Goal: Obtain resource: Obtain resource

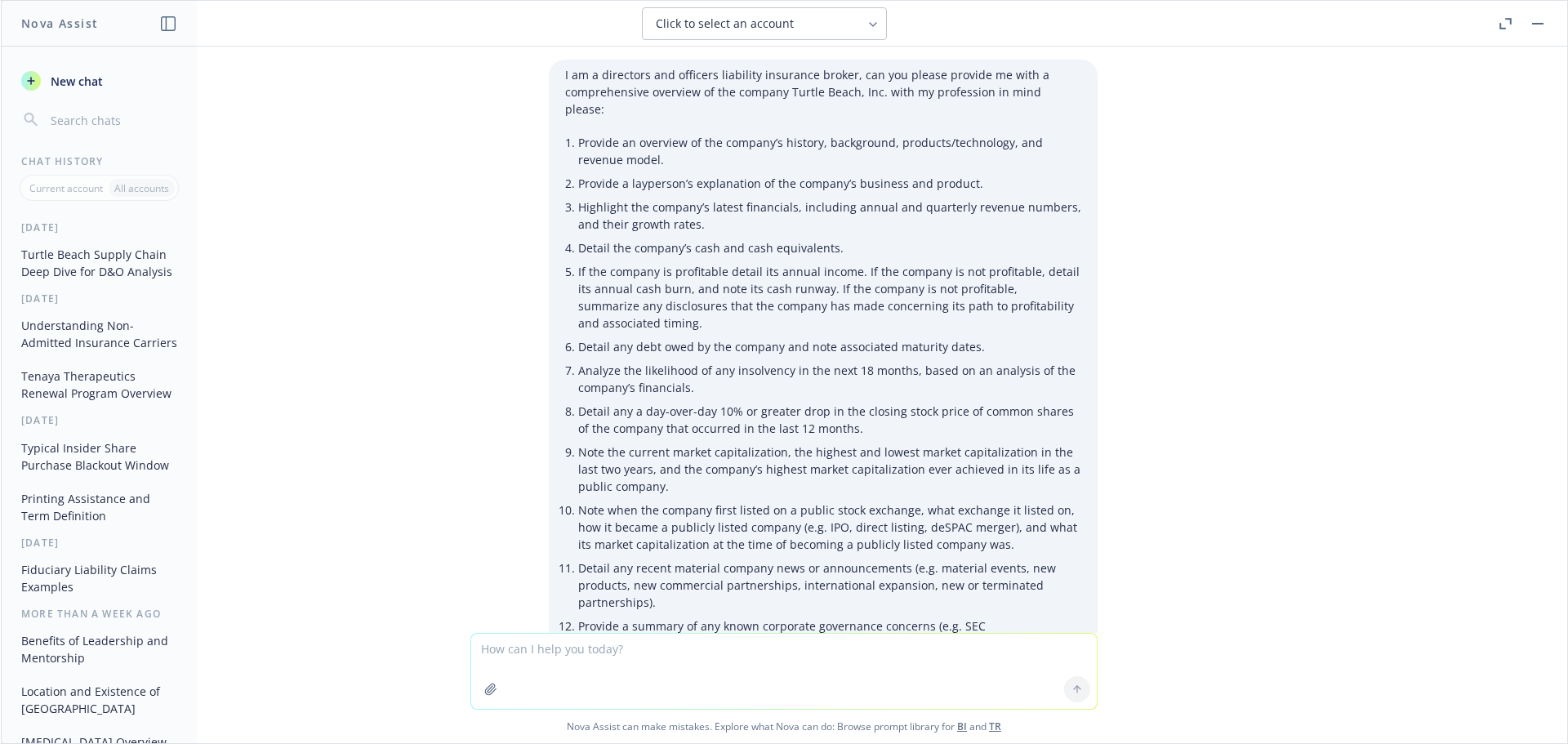
scroll to position [7293, 0]
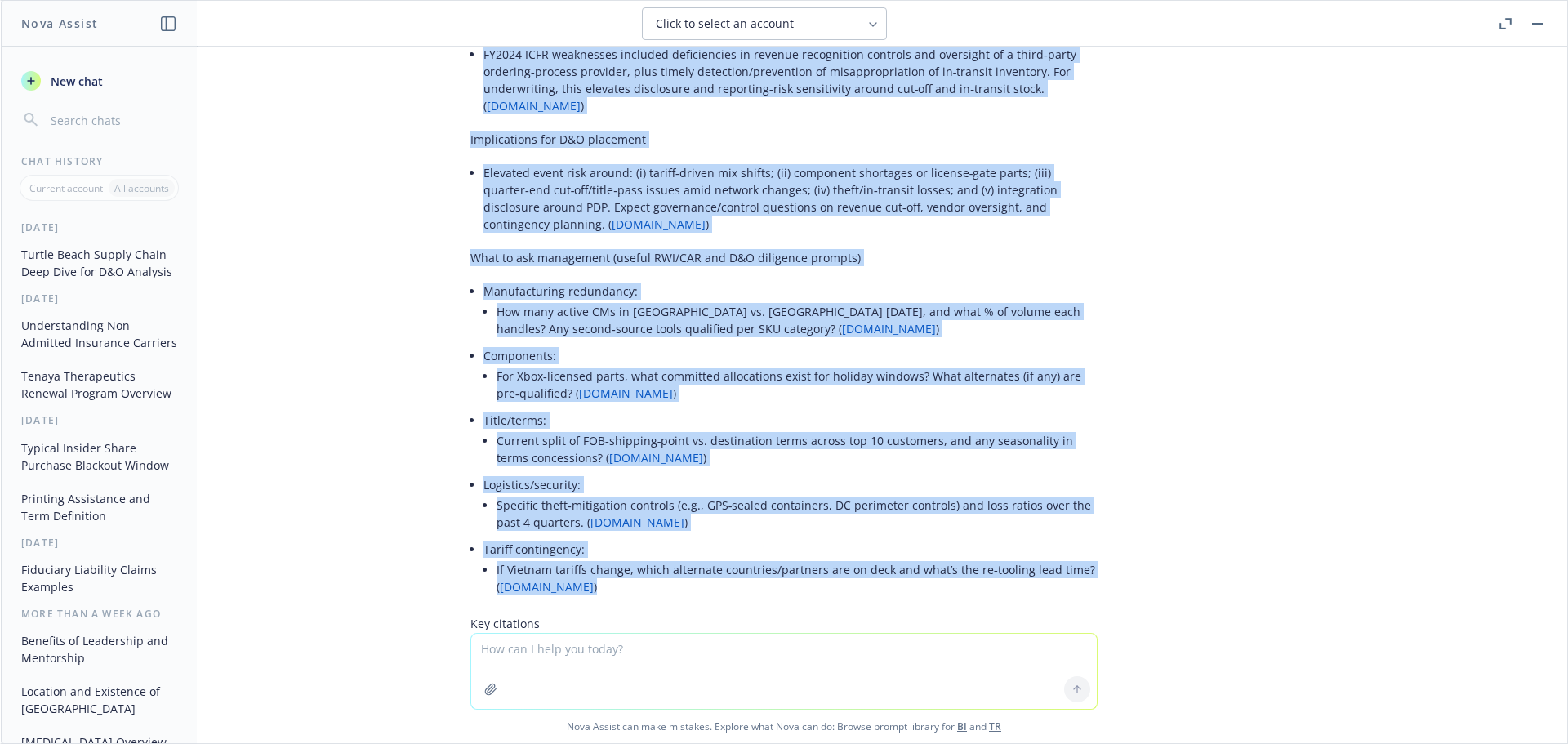
click at [539, 650] on textarea at bounding box center [784, 671] width 626 height 75
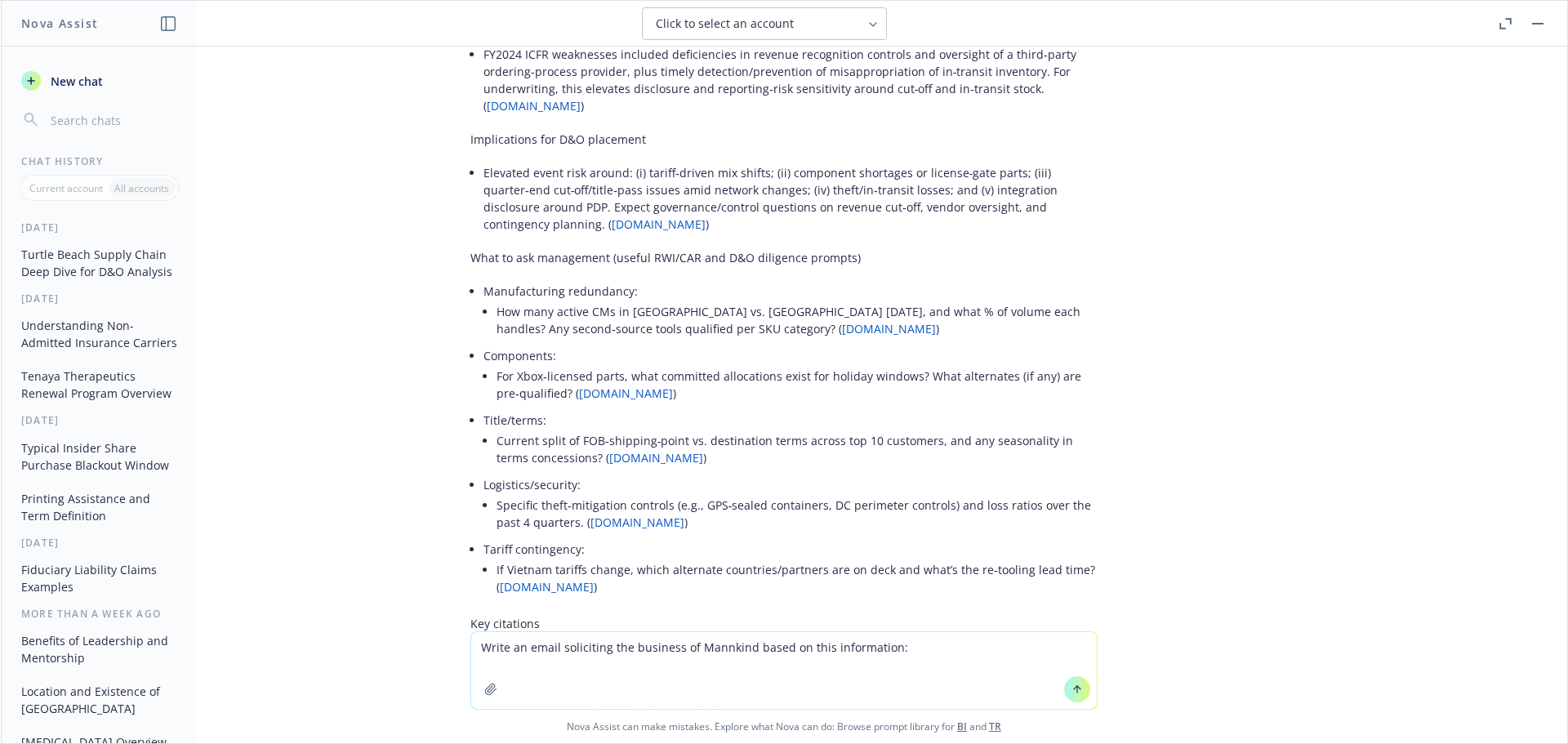
paste textarea "MannKind is pleased to announce that the U.S. Food and Drug Administration (FDA…"
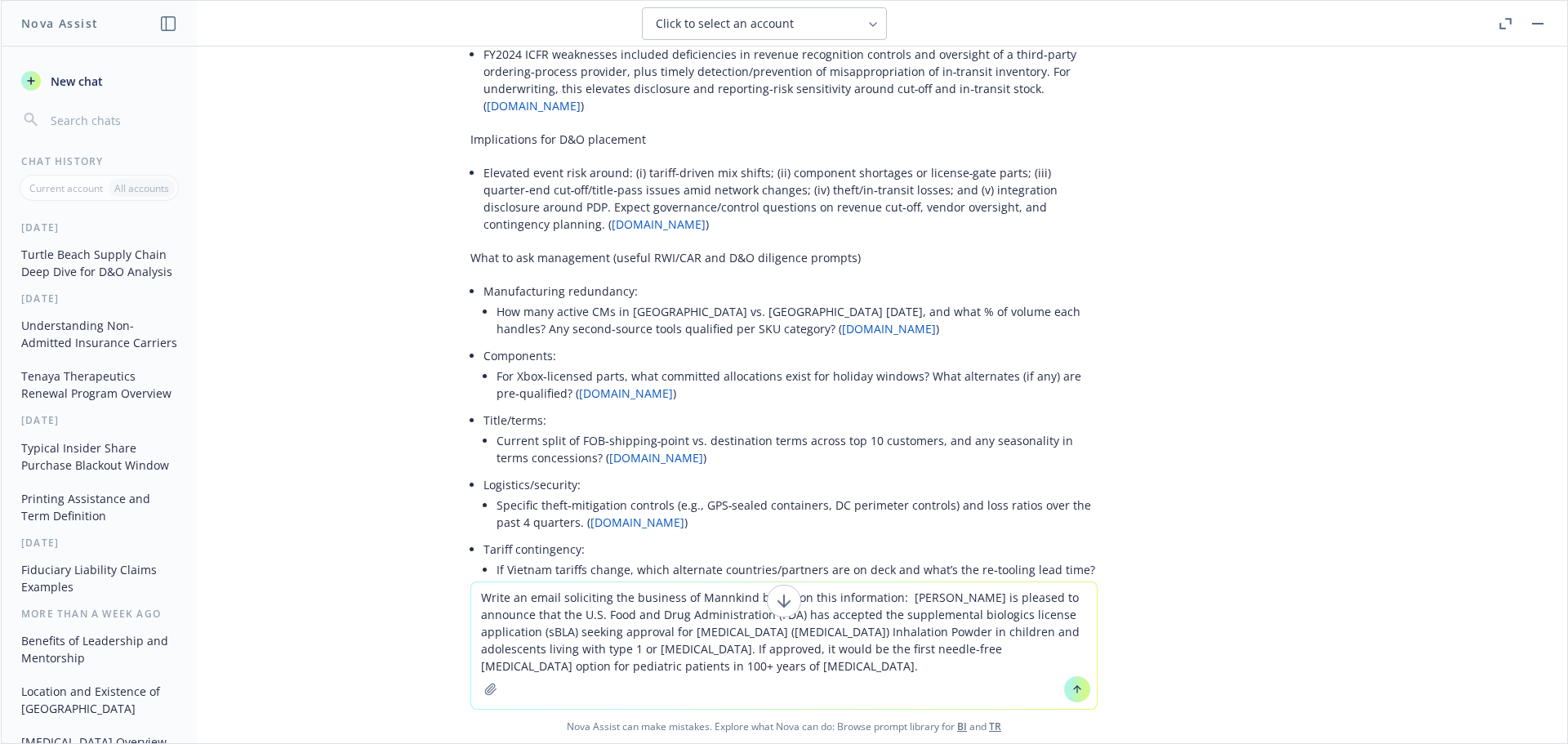
click at [1072, 693] on icon at bounding box center [1077, 689] width 12 height 12
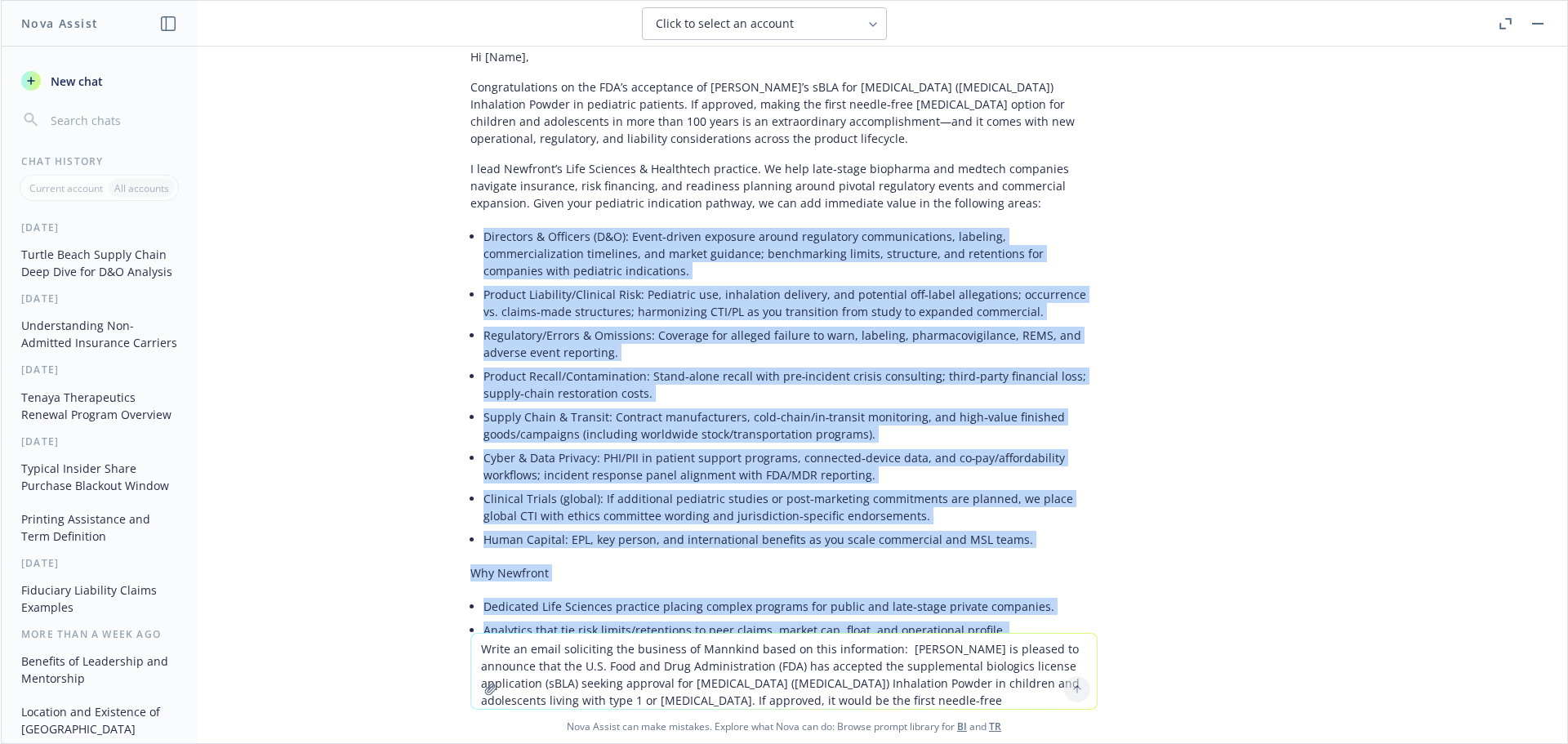
scroll to position [8407, 0]
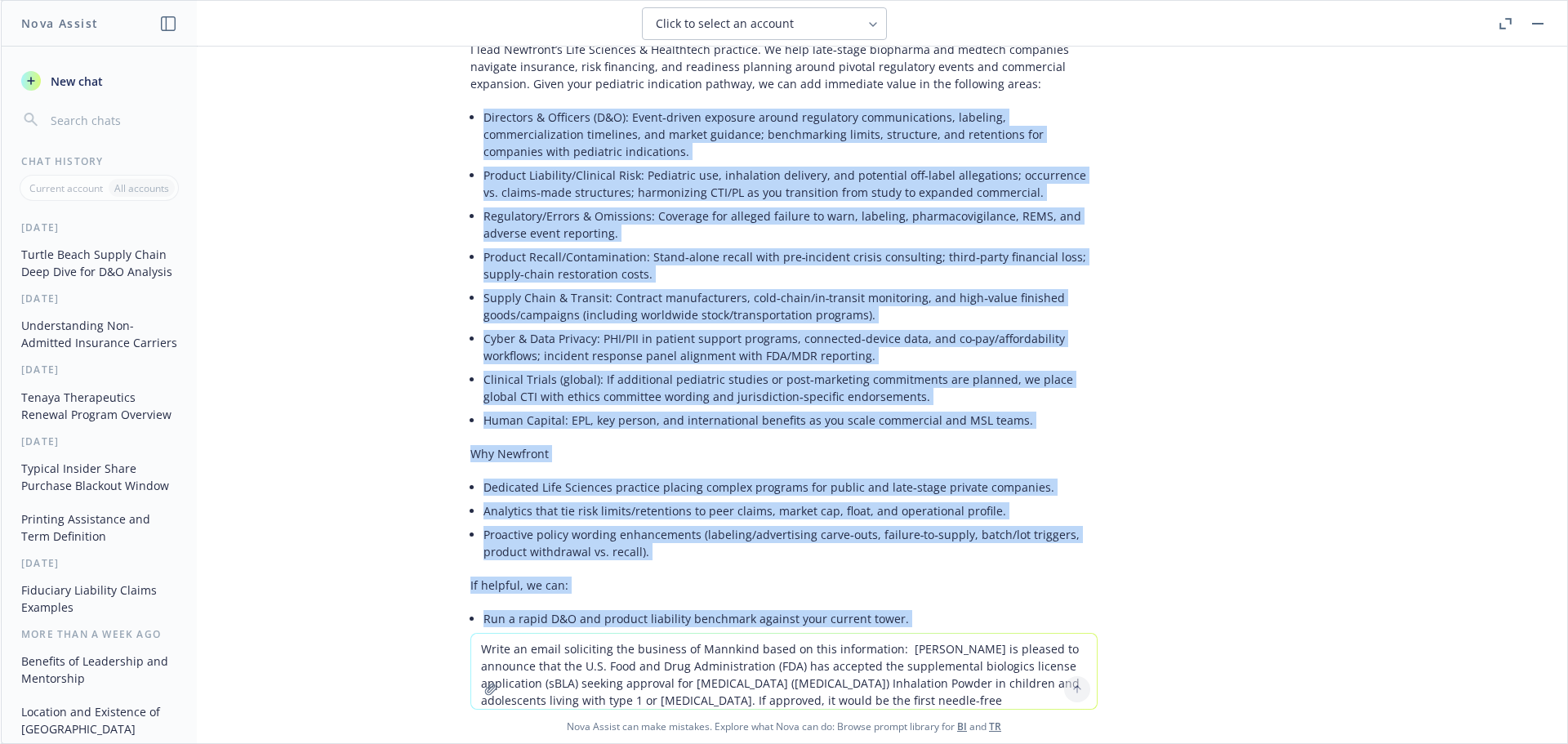
drag, startPoint x: 472, startPoint y: 183, endPoint x: 834, endPoint y: 410, distance: 427.3
click at [834, 410] on div "Subject: Supporting [PERSON_NAME]’s next milestone with life sciences risk expe…" at bounding box center [784, 397] width 627 height 1012
copy div "Loremipsu & Dolorsit (A&C): Adipi‑elitse doeiusmo tempor incididunt utlaboreetd…"
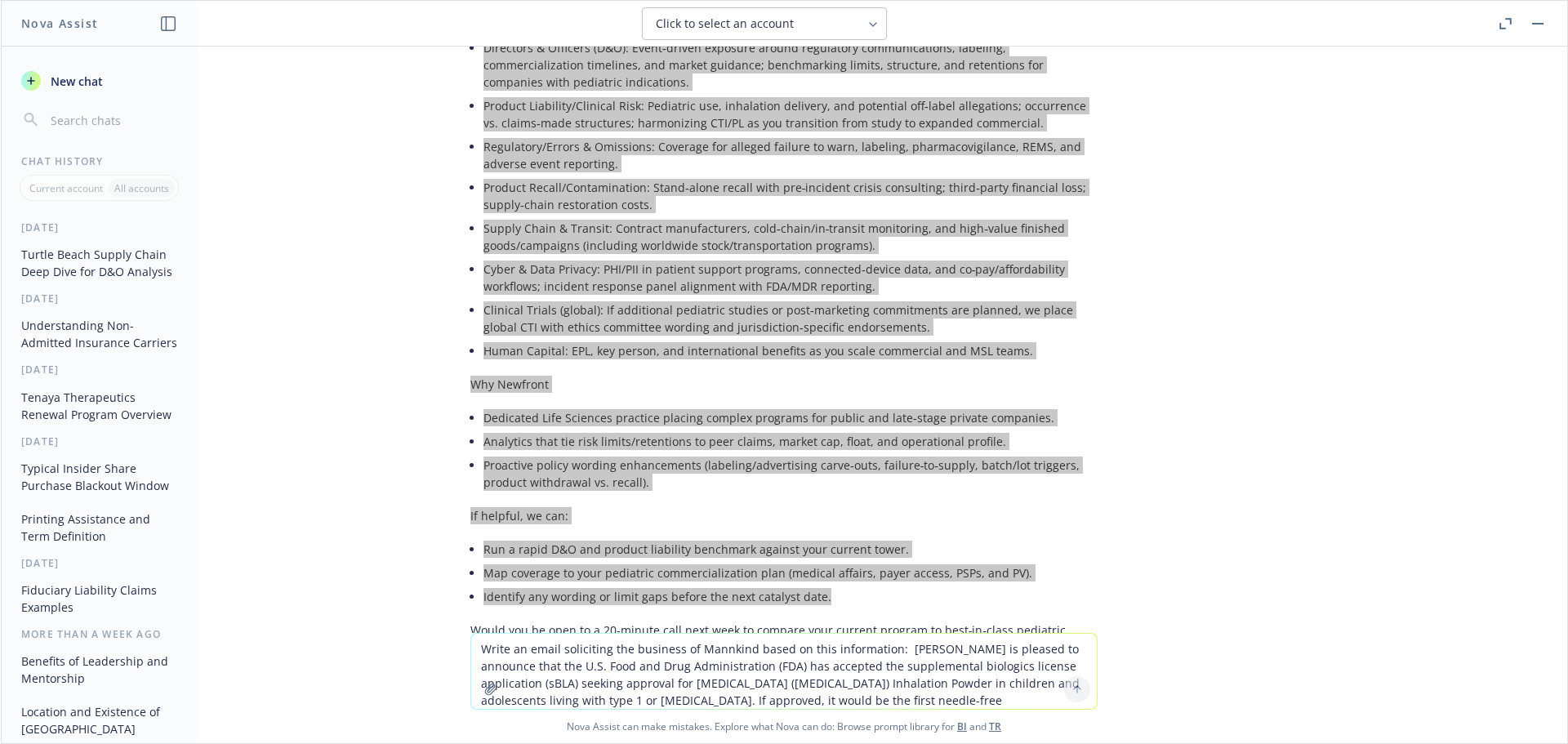
scroll to position [8490, 0]
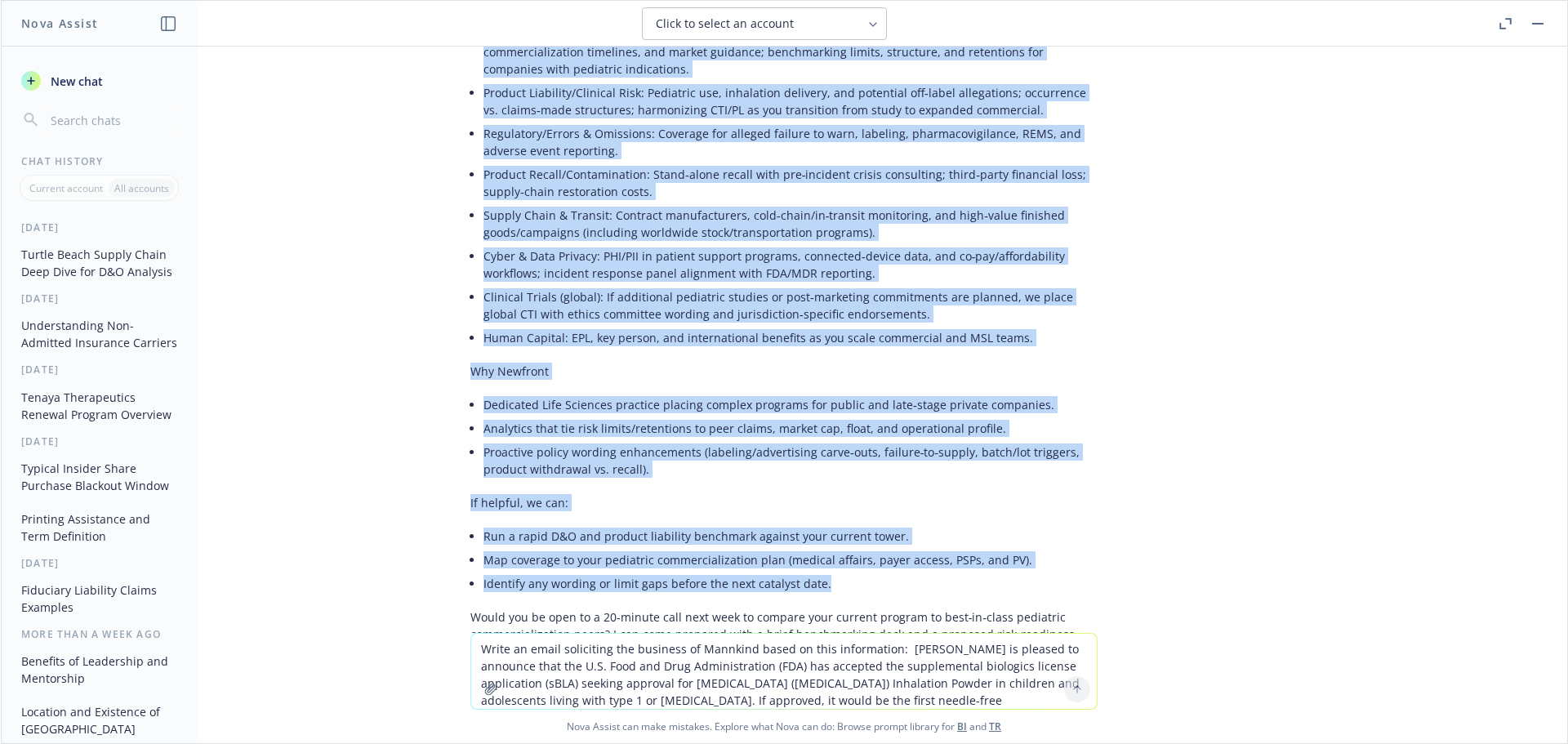
click at [561, 649] on textarea "Write an email soliciting the business of Mannkind based on this information: […" at bounding box center [784, 671] width 626 height 75
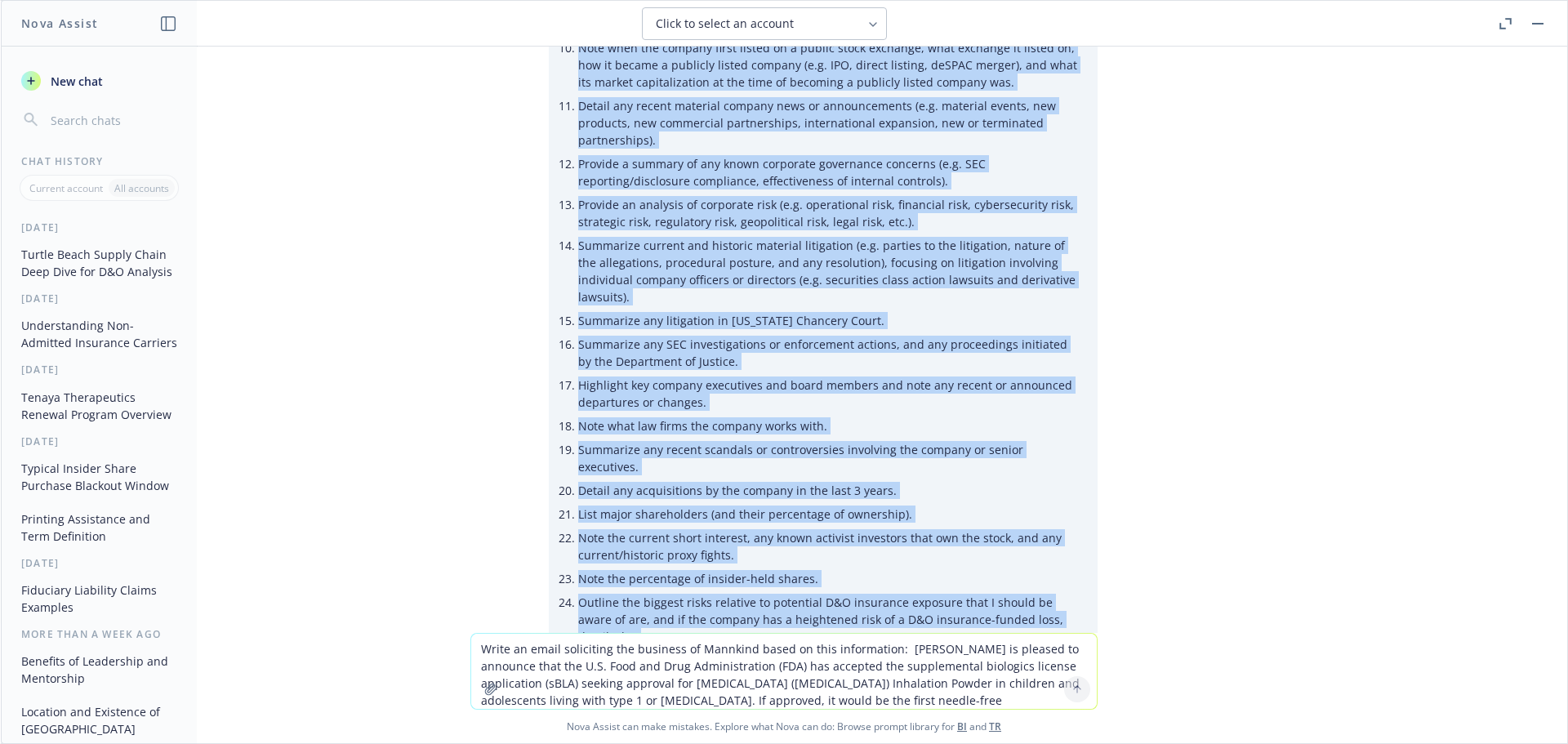
scroll to position [481, 0]
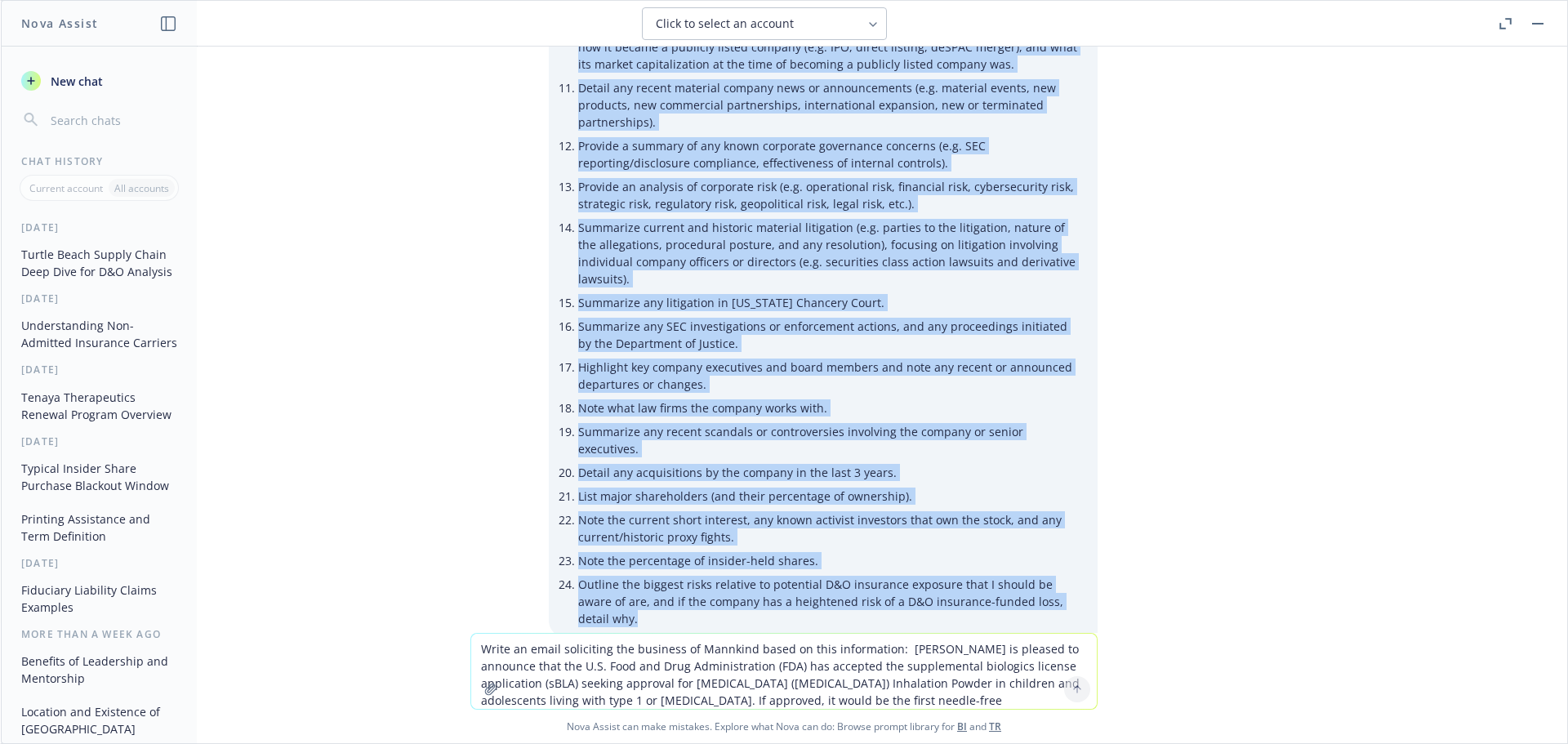
drag, startPoint x: 553, startPoint y: 74, endPoint x: 1071, endPoint y: 558, distance: 708.9
click at [1071, 558] on div "I am a directors and officers liability insurance broker, can you please provid…" at bounding box center [823, 108] width 549 height 1058
copy div "L ip d sitametco adi elitsedd eiusmodte incididun utlabo, etd mag aliqua enimad…"
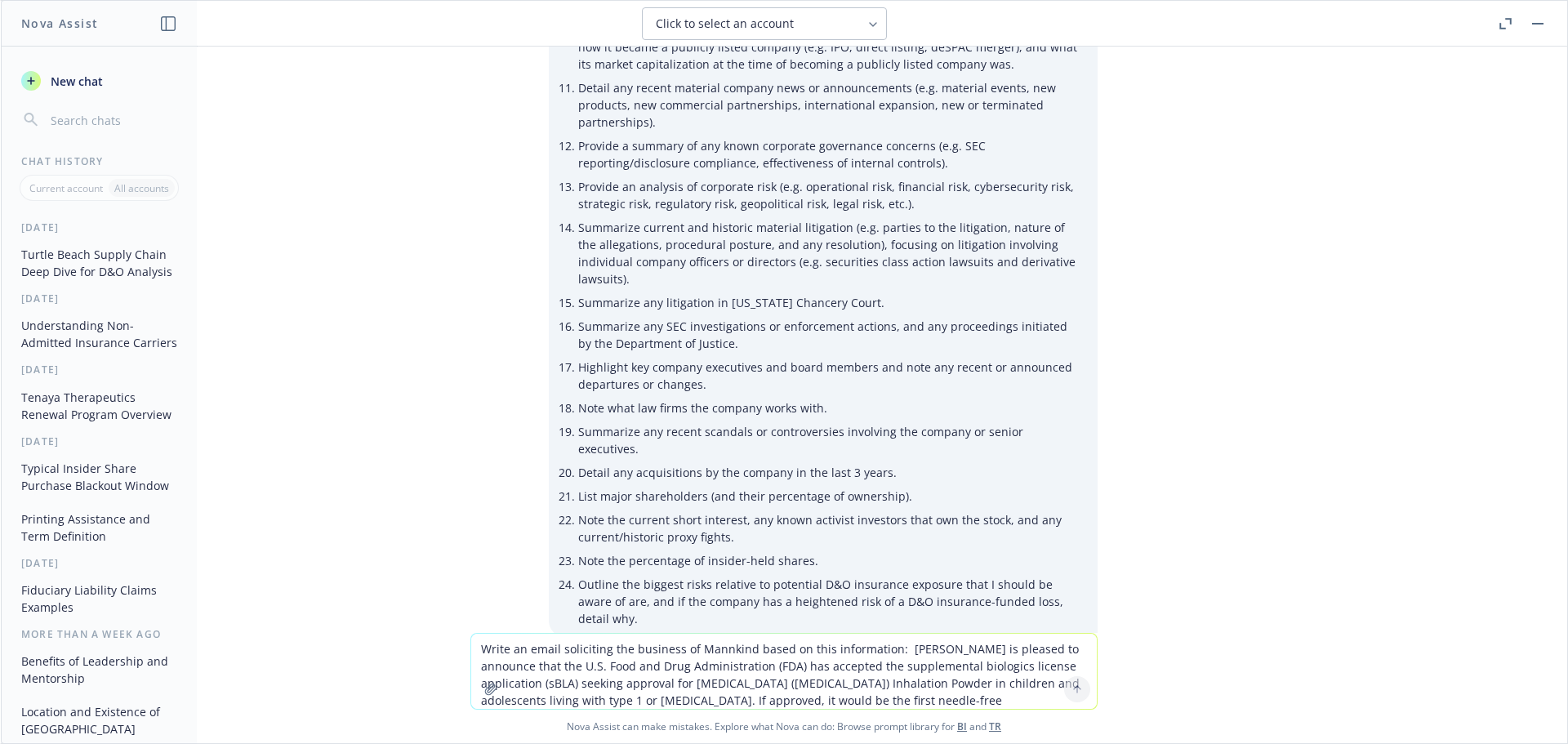
click at [560, 653] on textarea "Write an email soliciting the business of Mannkind based on this information: […" at bounding box center [784, 671] width 626 height 75
paste textarea "L ip d sitametco adi elitsedd eiusmodte incididun utlabo, etd mag aliqua enimad…"
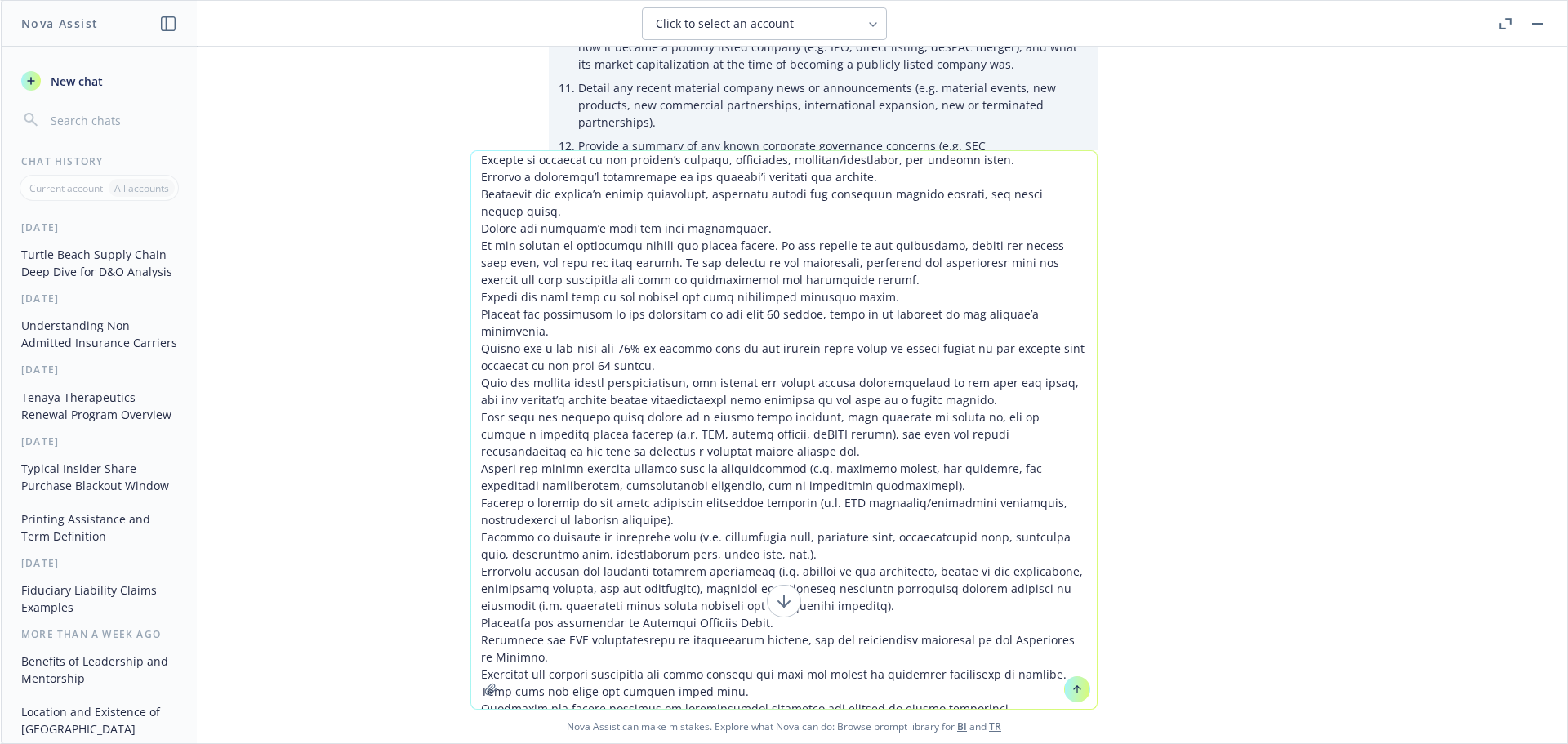
scroll to position [6, 0]
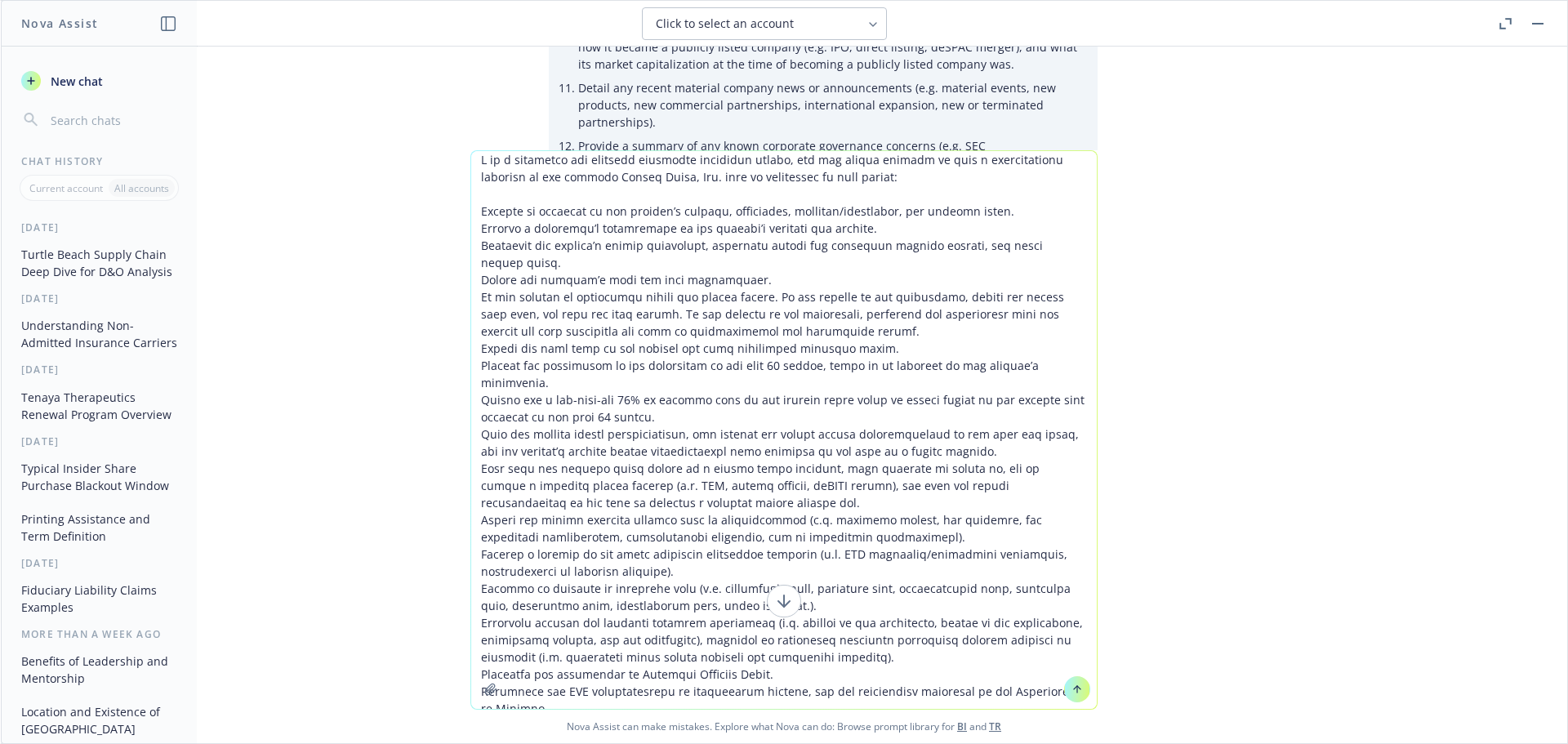
drag, startPoint x: 561, startPoint y: 176, endPoint x: 625, endPoint y: 171, distance: 64.2
click at [625, 171] on textarea at bounding box center [784, 429] width 626 height 558
type textarea "L ip d sitametco adi elitsedd eiusmodte incididun utlabo, etd mag aliqua enimad…"
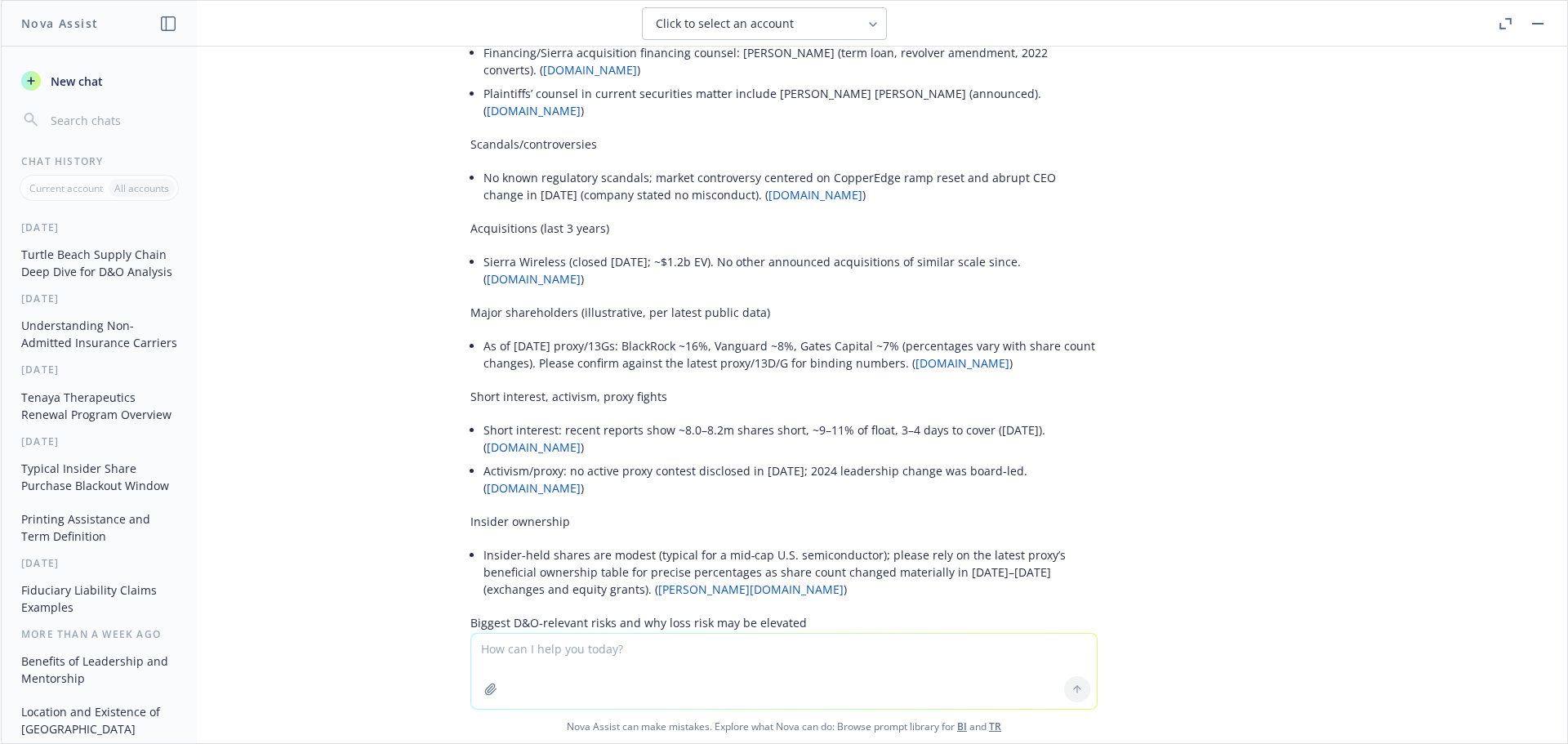
scroll to position [12889, 0]
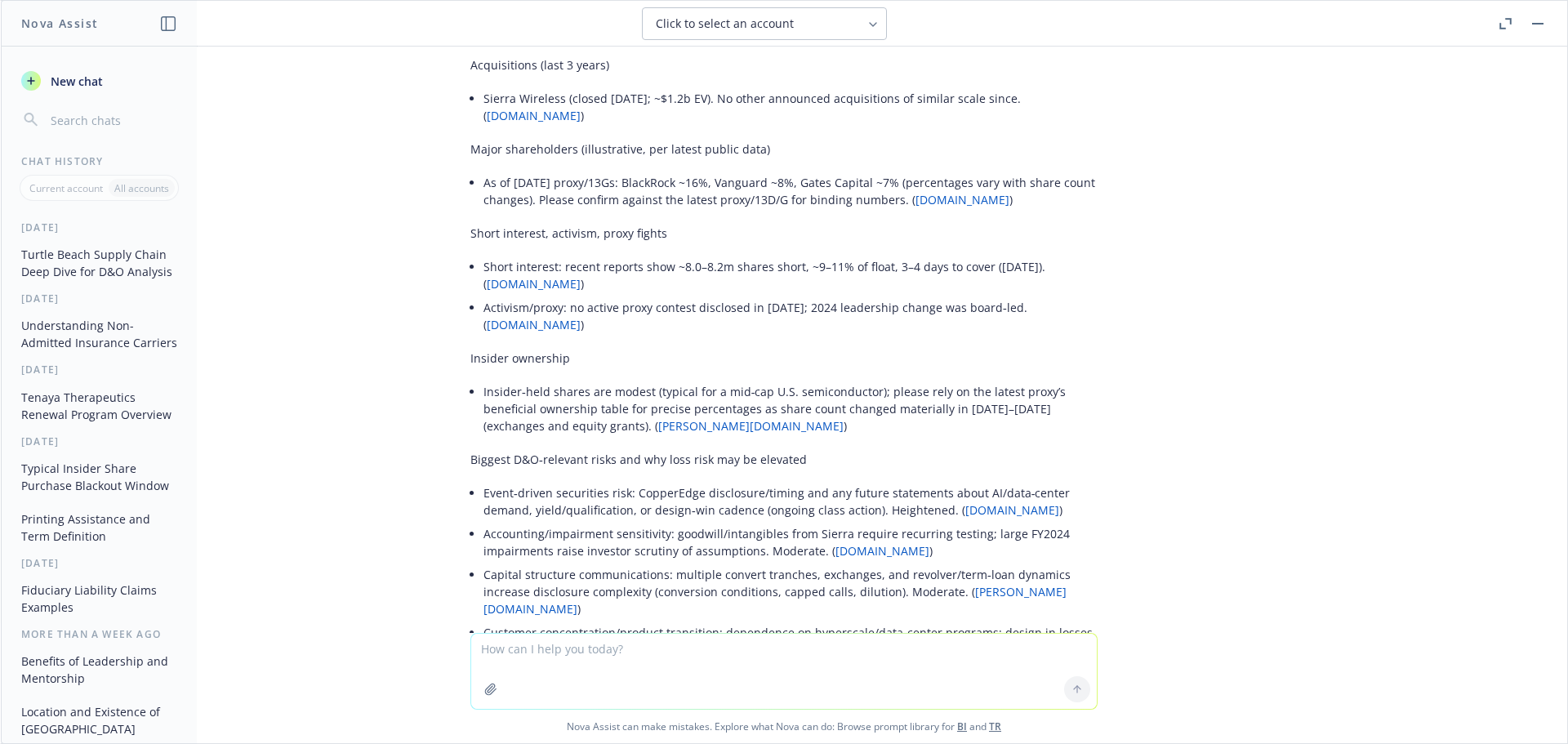
click at [546, 642] on textarea at bounding box center [784, 671] width 626 height 75
drag, startPoint x: 542, startPoint y: 349, endPoint x: 581, endPoint y: 366, distance: 42.5
click at [581, 716] on p "If helpful, I can convert this into a 1‑page underwriting brief with a limits/r…" at bounding box center [784, 732] width 627 height 35
copy p "onvert this into a 1‑page underwriting brief with a limits/retentions benchmark…"
click at [493, 647] on textarea "P" at bounding box center [784, 670] width 626 height 77
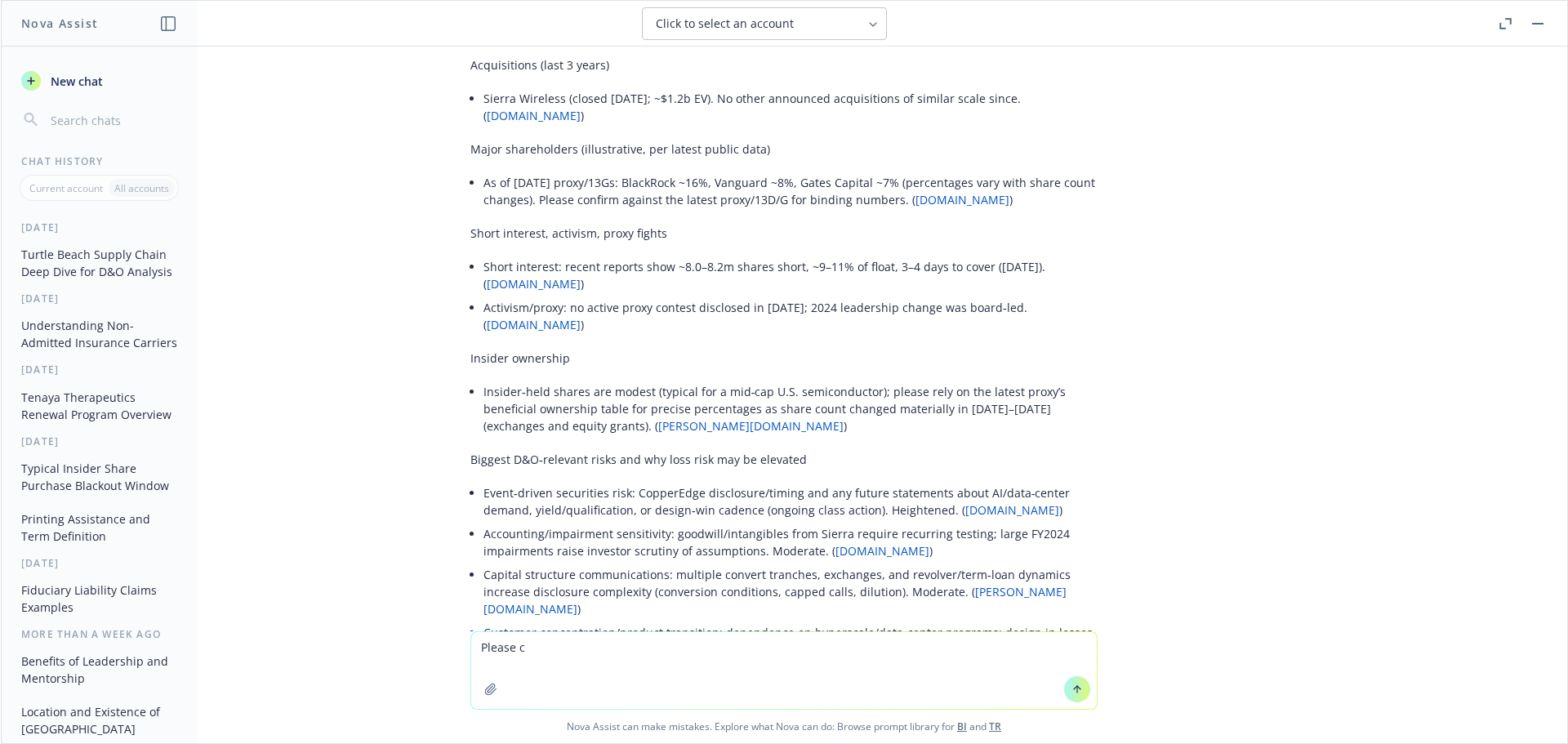
paste textarea "onvert this into a 1‑page underwriting brief with a limits/retentions benchmark…"
type textarea "Please convert this into a 1‑page underwriting brief with a limits/retentions b…"
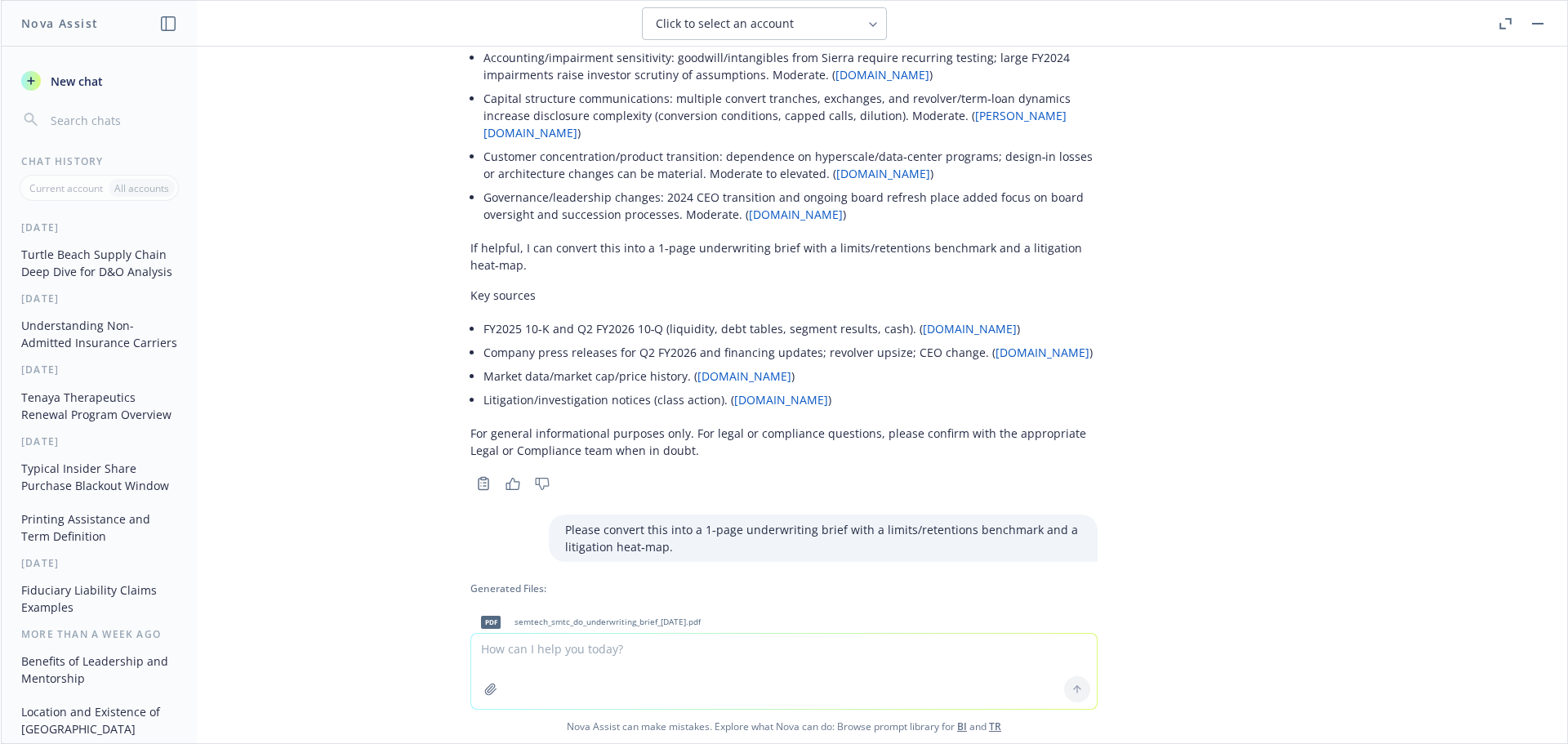
scroll to position [13364, 0]
click at [525, 618] on span "semtech_smtc_do_underwriting_brief_[DATE].pdf" at bounding box center [607, 623] width 186 height 11
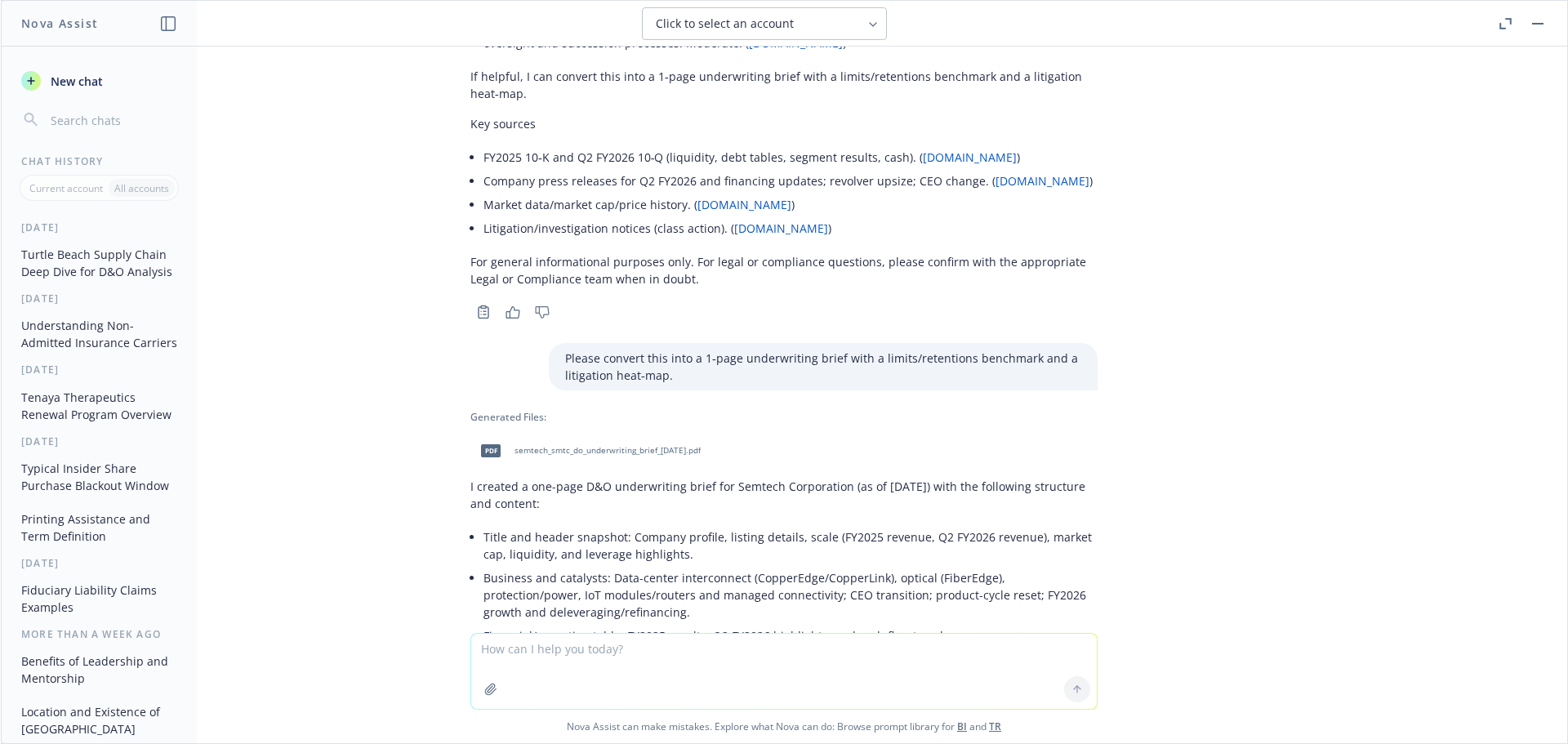
scroll to position [13527, 0]
